Goal: Task Accomplishment & Management: Use online tool/utility

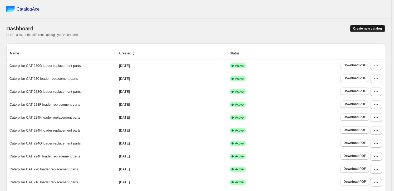
click at [361, 30] on span "Create new catalog" at bounding box center [367, 28] width 29 height 4
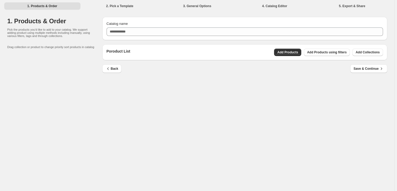
click at [373, 56] on div "Poroduct List Add Products Add Products using filters Add Collections" at bounding box center [244, 52] width 285 height 16
click at [372, 54] on span "Add Collections" at bounding box center [367, 52] width 24 height 4
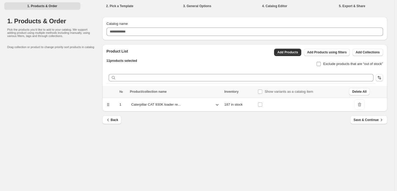
click at [324, 62] on span "Exclude products that are “out of stock”" at bounding box center [353, 64] width 60 height 4
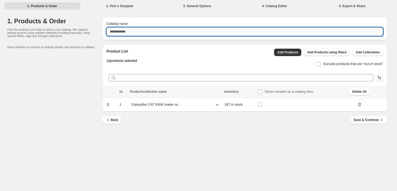
click at [138, 34] on input "Catalog name" at bounding box center [244, 31] width 276 height 8
paste input "**********"
type input "**********"
click at [374, 120] on span "Save & Continue" at bounding box center [368, 119] width 30 height 5
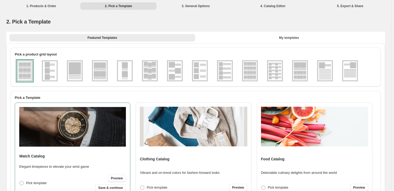
click at [277, 66] on img at bounding box center [275, 70] width 14 height 19
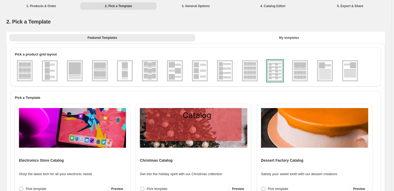
click at [93, 123] on img at bounding box center [72, 128] width 107 height 40
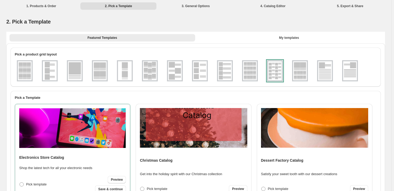
scroll to position [733, 0]
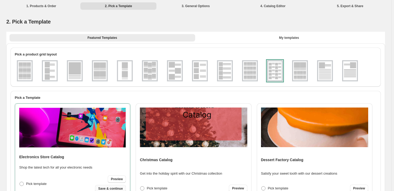
click at [119, 188] on span "Save & continue" at bounding box center [110, 188] width 25 height 4
select select "**********"
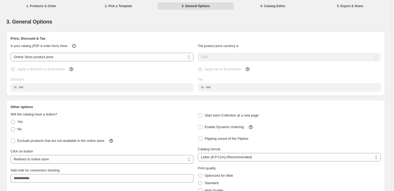
click at [59, 135] on div "Exclude products that are not available in the online store" at bounding box center [99, 139] width 187 height 12
click at [65, 140] on span "Exclude products that are not available in the online store" at bounding box center [60, 140] width 87 height 4
click at [213, 127] on span "Enable Dynamic Ordering" at bounding box center [224, 127] width 39 height 4
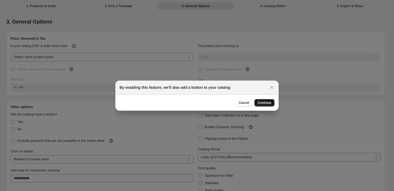
click at [258, 104] on span "Continue" at bounding box center [265, 102] width 14 height 4
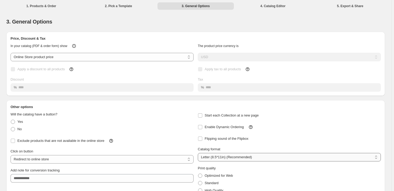
scroll to position [27, 0]
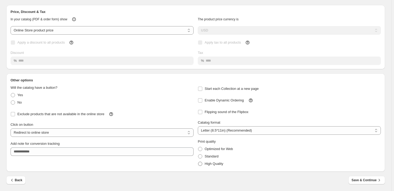
click at [209, 166] on label "High Quality" at bounding box center [211, 163] width 26 height 7
click at [379, 176] on button "Save & Continue" at bounding box center [367, 180] width 37 height 8
